Goal: Information Seeking & Learning: Find specific fact

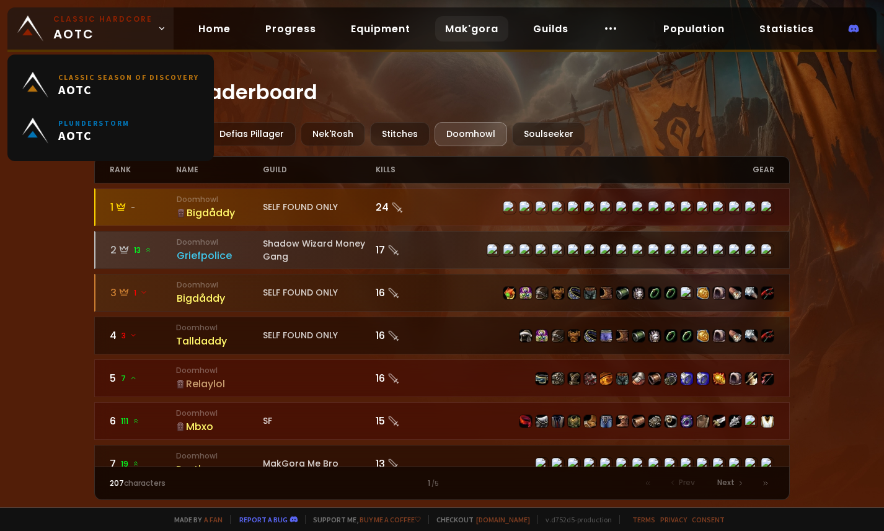
click at [89, 17] on small "Classic Hardcore" at bounding box center [102, 19] width 99 height 11
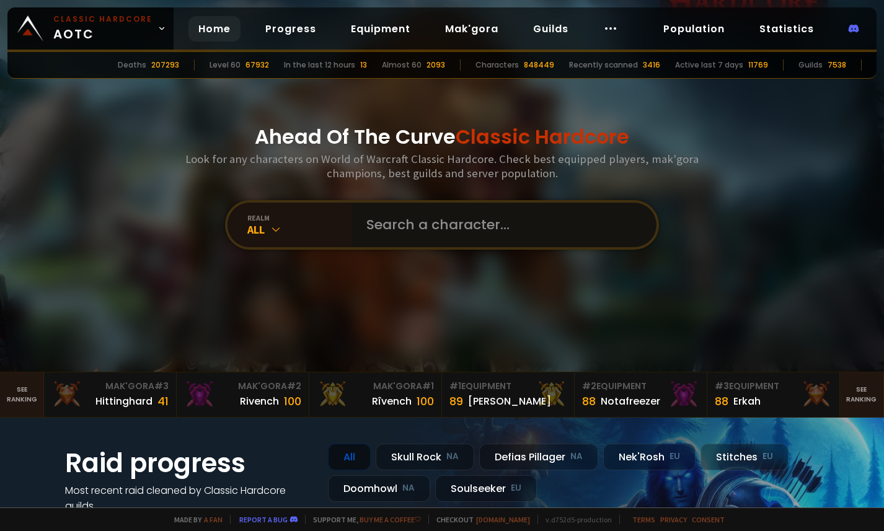
click at [402, 218] on input "text" at bounding box center [500, 225] width 283 height 45
type input "jamming"
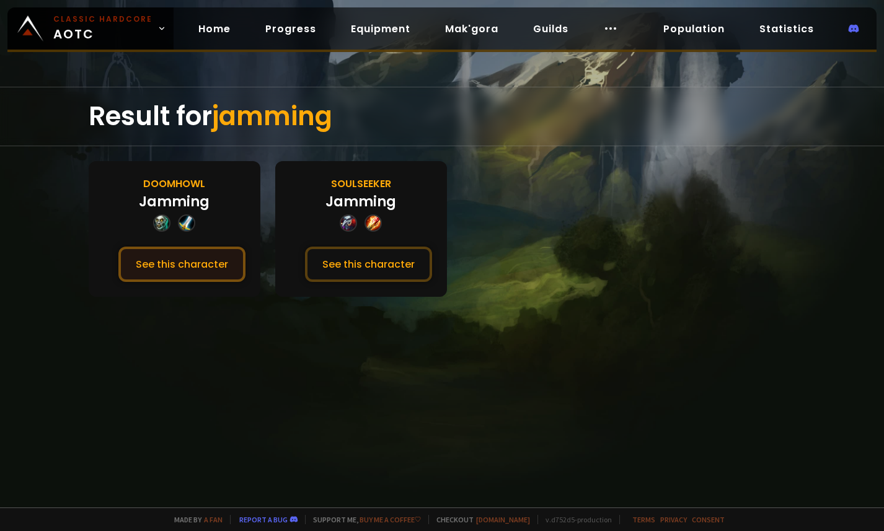
click at [203, 270] on button "See this character" at bounding box center [181, 264] width 127 height 35
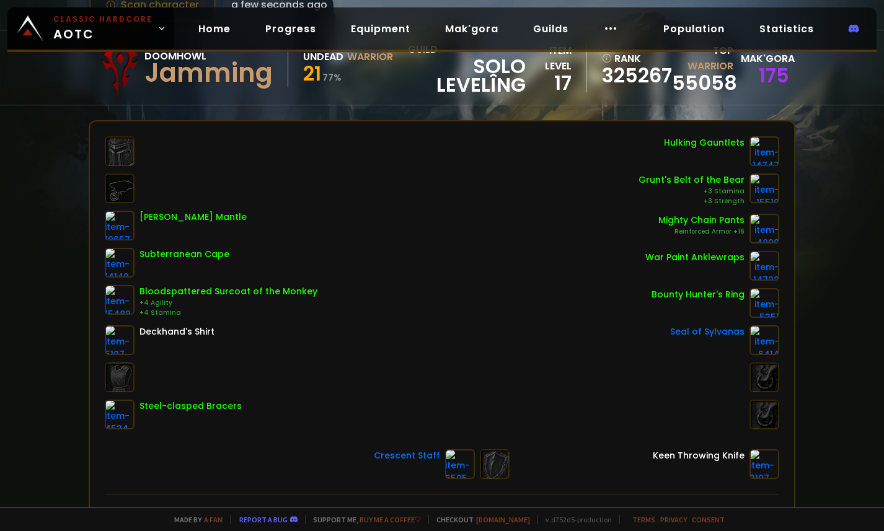
scroll to position [82, 0]
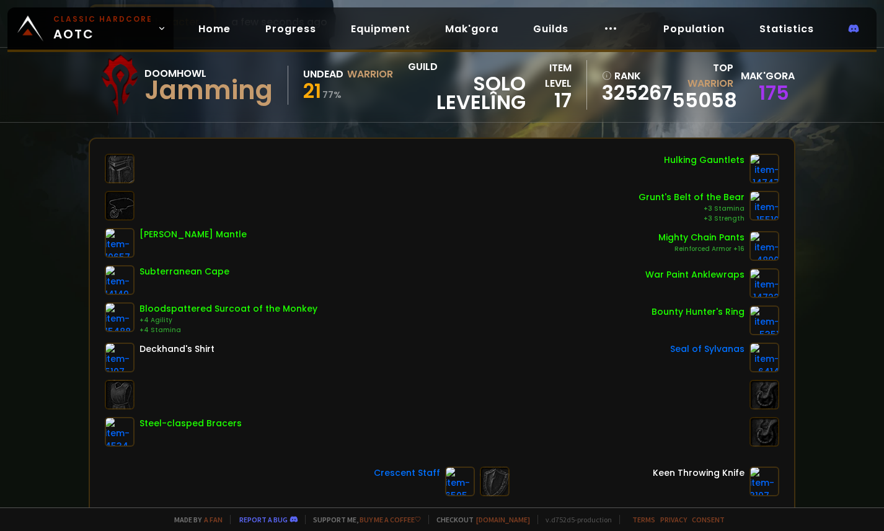
click at [66, 344] on div "Scan character a few seconds ago Doomhowl Jamming Undead Warrior 21 77 % guild …" at bounding box center [442, 254] width 884 height 508
click at [190, 33] on link "Home" at bounding box center [214, 28] width 52 height 25
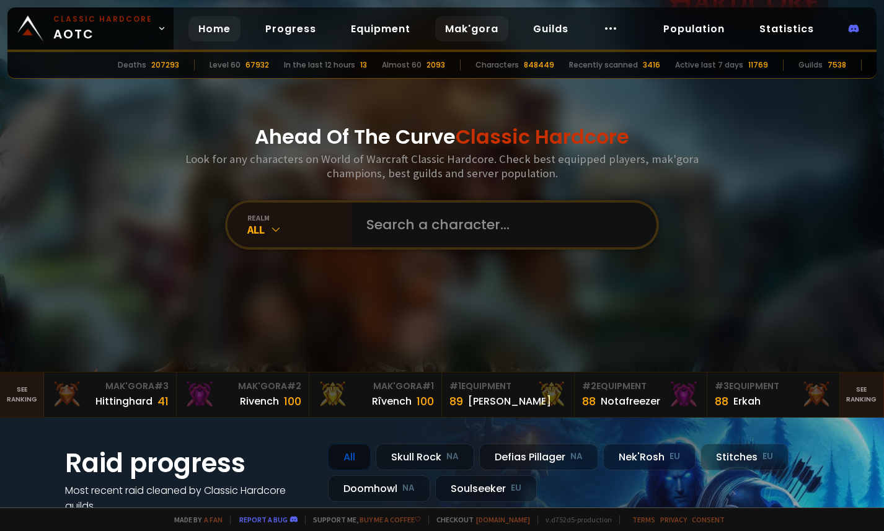
click at [452, 25] on link "Mak'gora" at bounding box center [471, 28] width 73 height 25
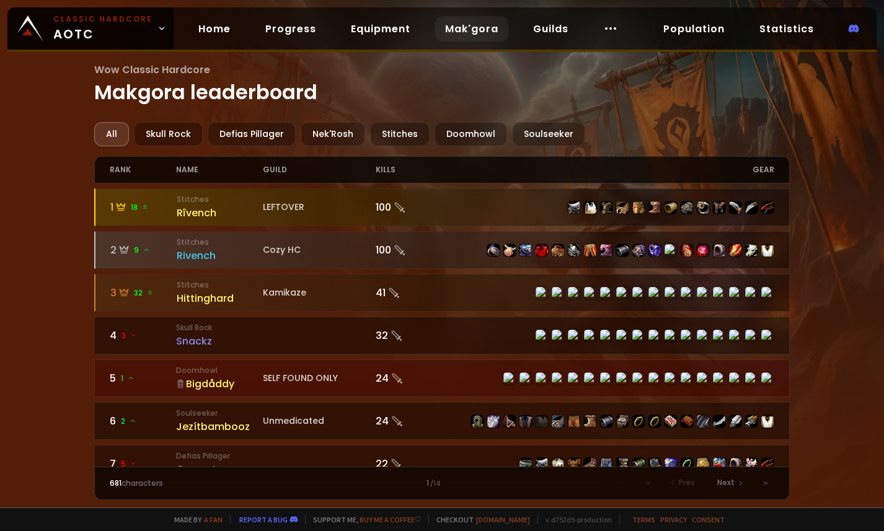
click at [469, 120] on main "Wow Classic Hardcore Makgora leaderboard All Skull Rock Defias Pillager Nek'Ros…" at bounding box center [441, 281] width 695 height 438
click at [465, 134] on div "Doomhowl" at bounding box center [470, 134] width 73 height 24
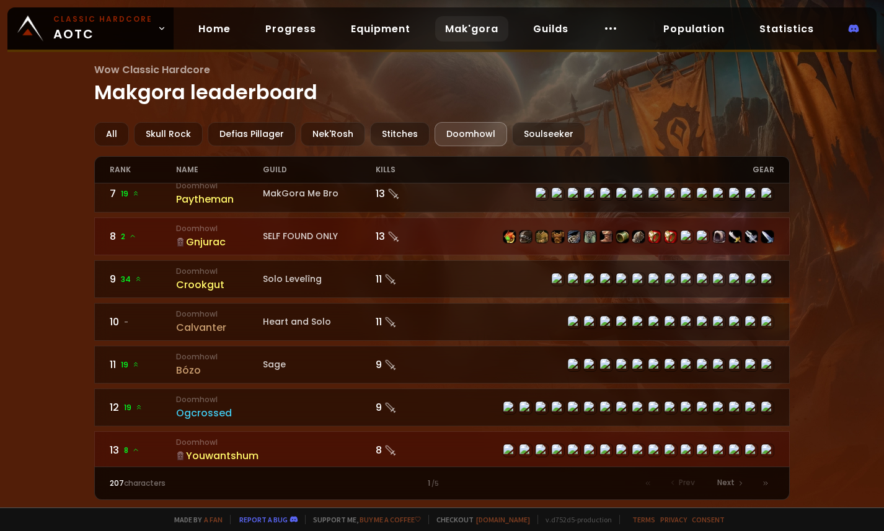
scroll to position [283, 0]
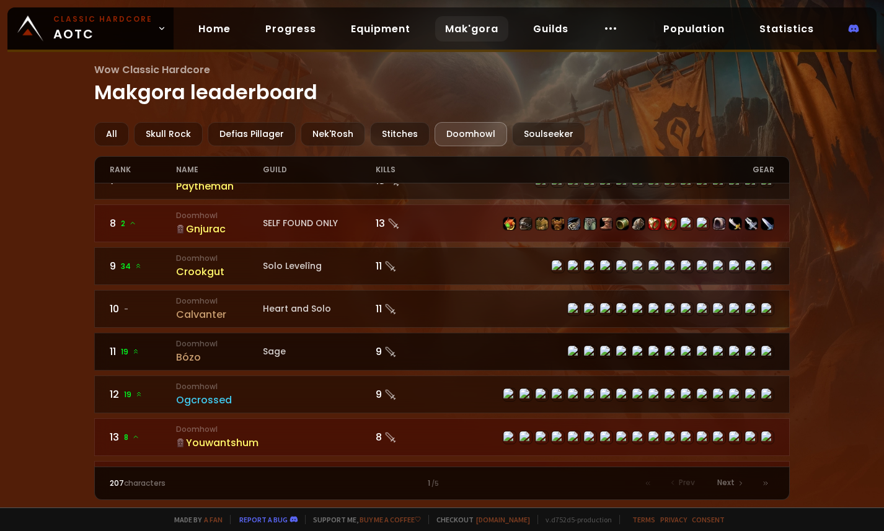
click at [187, 356] on div "Bózo" at bounding box center [219, 357] width 86 height 15
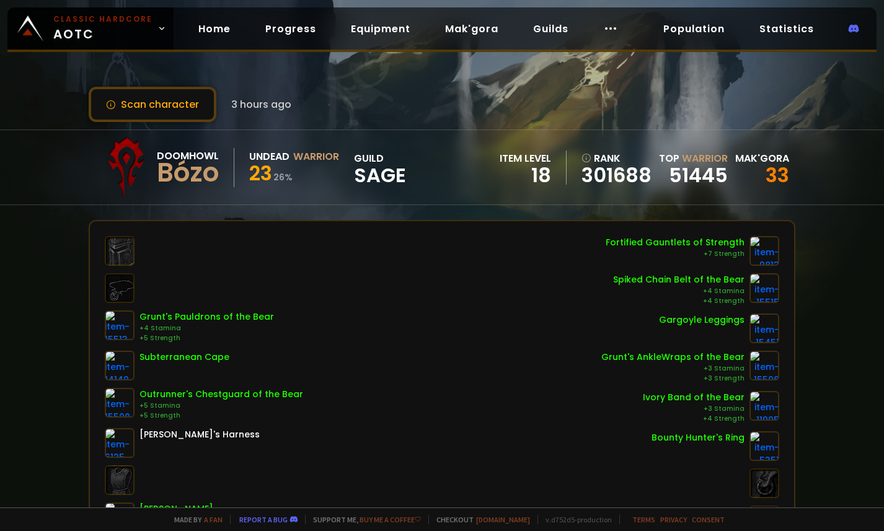
click at [188, 175] on div "Bózo" at bounding box center [188, 173] width 62 height 19
copy div "Bózo"
